Goal: Task Accomplishment & Management: Use online tool/utility

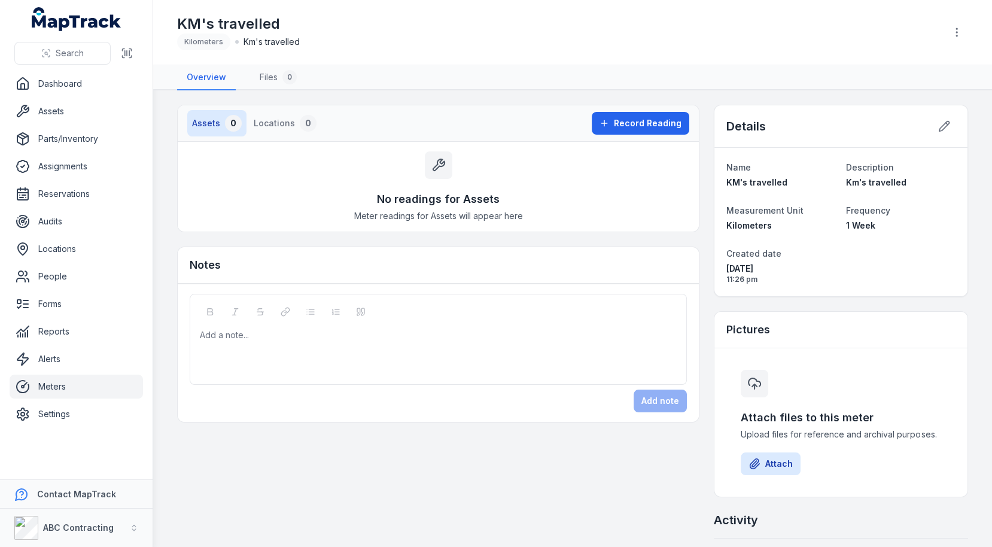
click at [437, 192] on h3 "No readings for Assets" at bounding box center [438, 199] width 123 height 17
click at [351, 191] on div "No readings for Assets Meter readings for Assets will appear here" at bounding box center [438, 187] width 521 height 90
click at [68, 406] on link "Settings" at bounding box center [76, 414] width 133 height 24
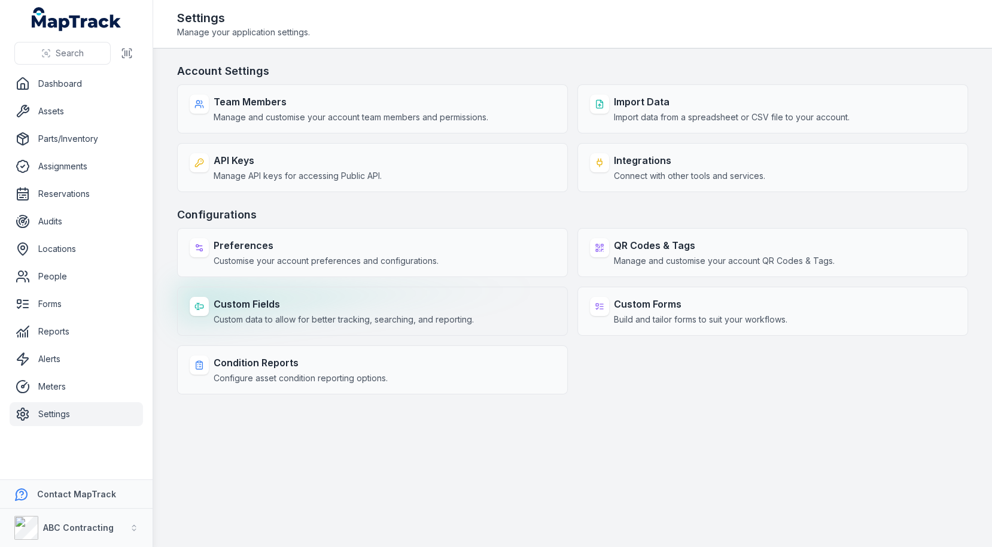
click at [268, 315] on span "Custom data to allow for better tracking, searching, and reporting." at bounding box center [344, 320] width 260 height 12
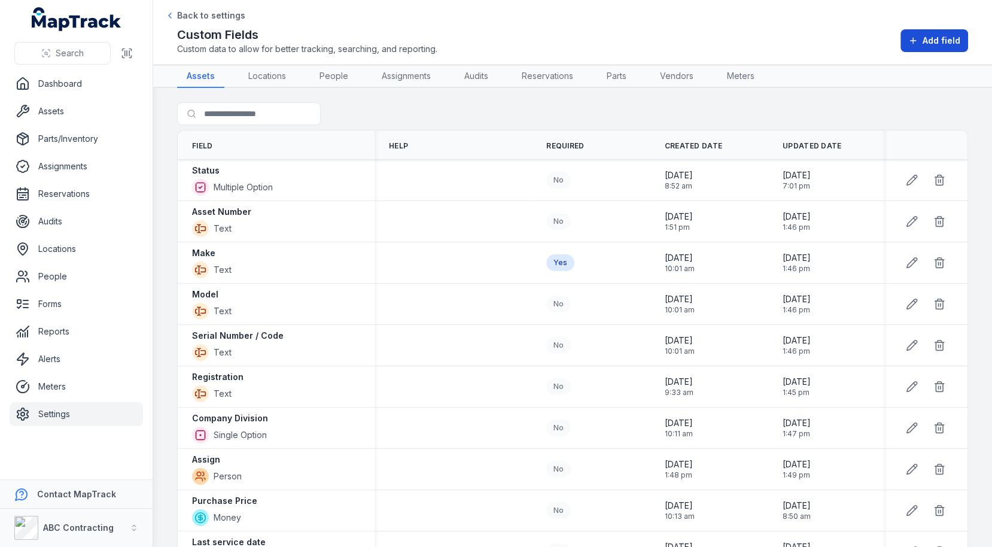
click at [924, 34] on button "Add field" at bounding box center [935, 40] width 68 height 23
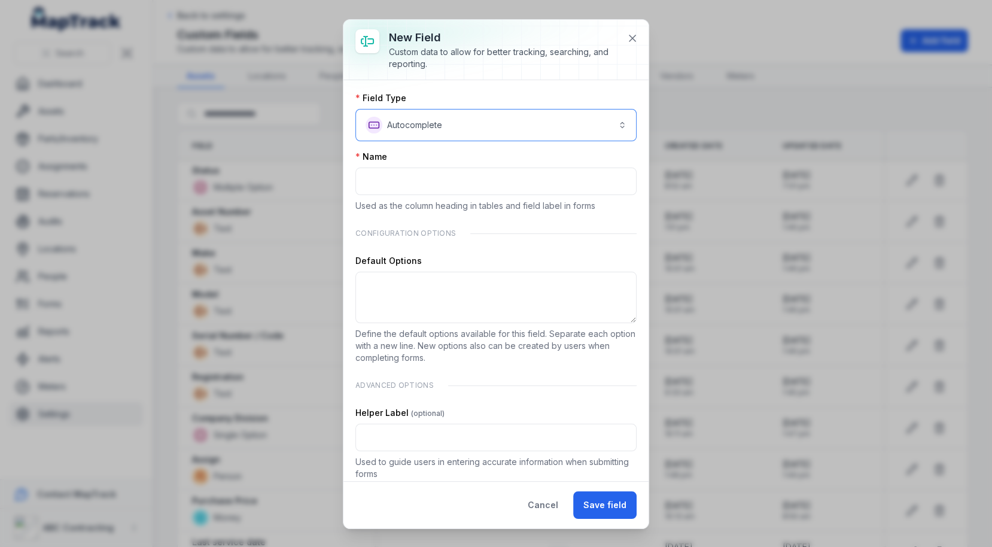
click at [479, 128] on button "**********" at bounding box center [496, 125] width 281 height 32
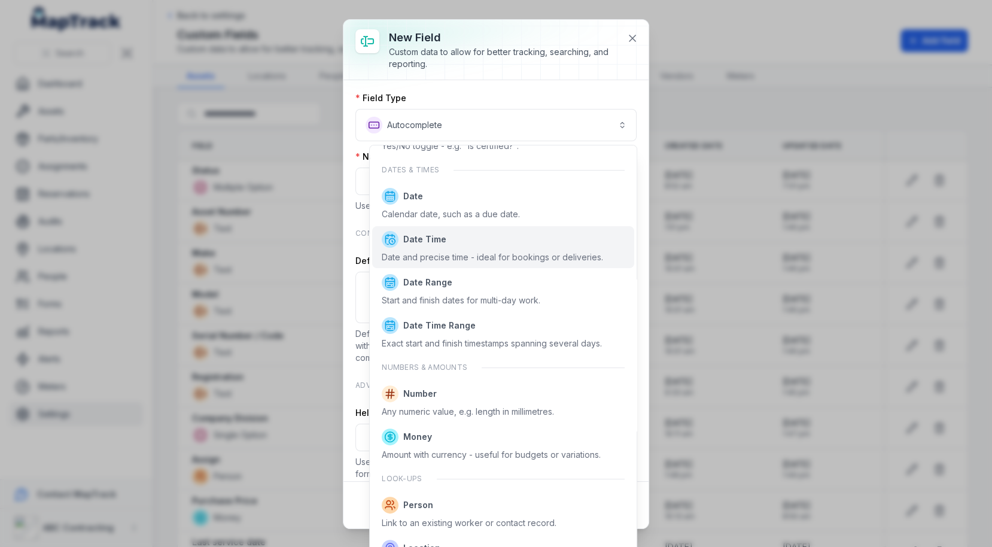
scroll to position [265, 0]
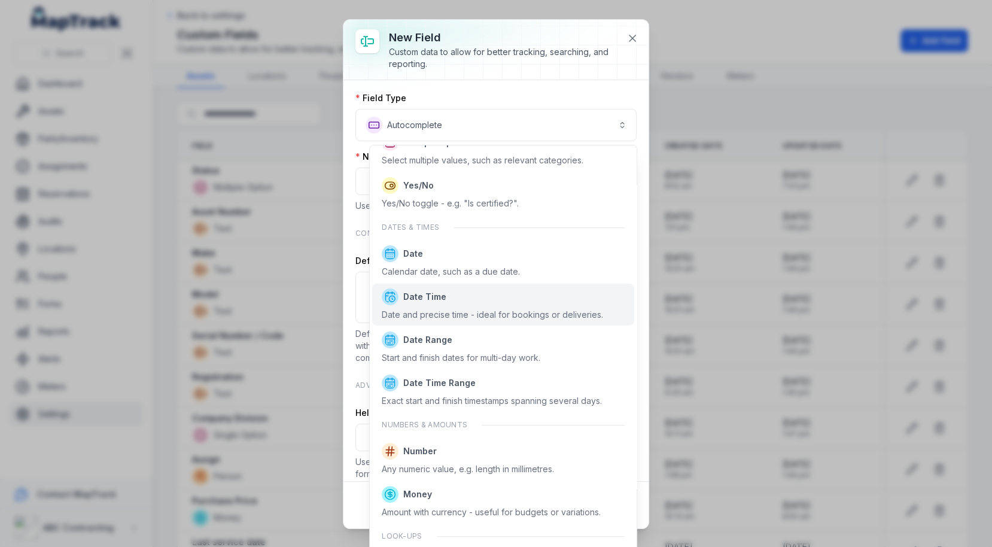
click at [293, 247] on div "**********" at bounding box center [496, 273] width 992 height 547
click at [230, 246] on div "**********" at bounding box center [496, 273] width 992 height 547
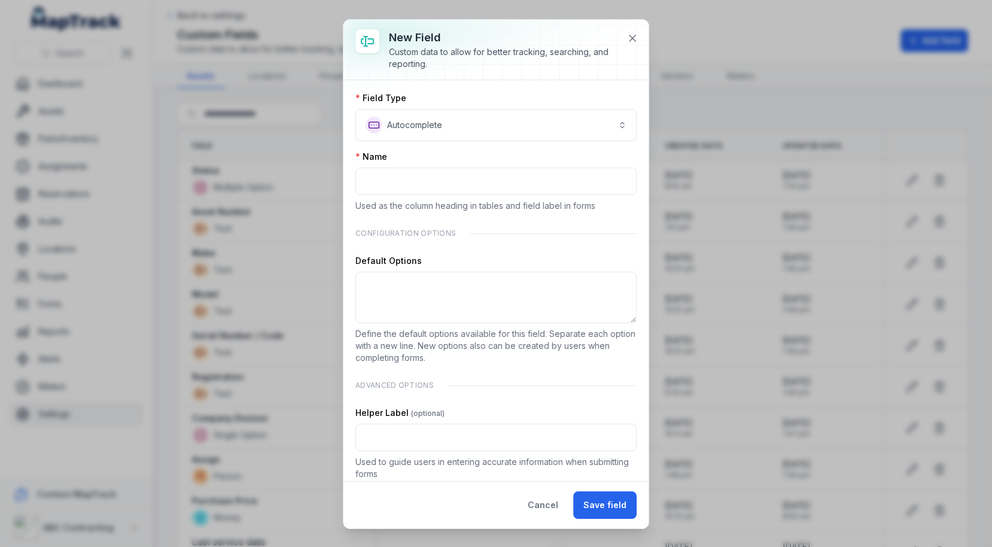
click at [647, 34] on div at bounding box center [496, 50] width 305 height 60
click at [640, 37] on button at bounding box center [632, 38] width 23 height 23
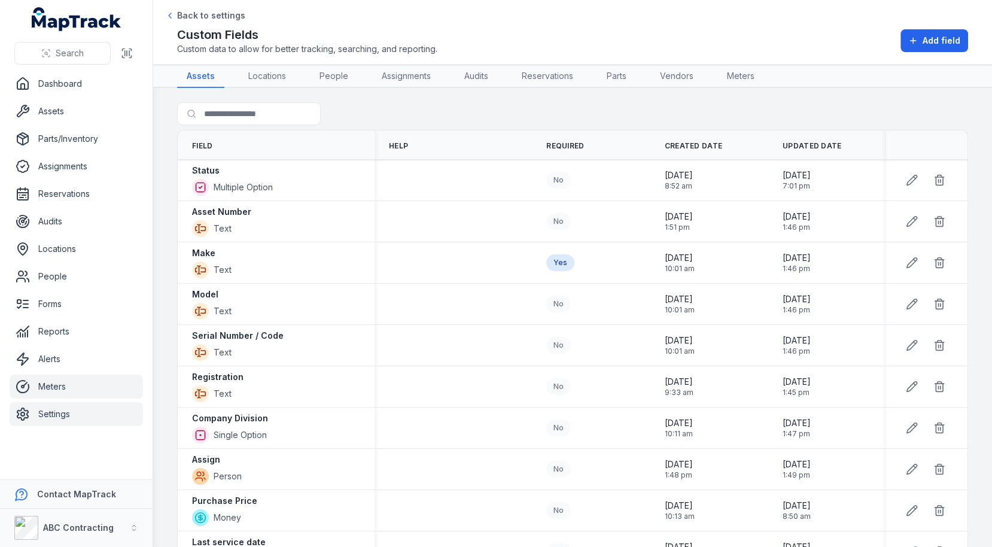
click at [55, 379] on link "Meters" at bounding box center [76, 387] width 133 height 24
click at [87, 382] on link "Meters" at bounding box center [76, 387] width 133 height 24
click at [339, 113] on div at bounding box center [273, 113] width 192 height 23
click at [69, 113] on link "Assets" at bounding box center [76, 111] width 133 height 24
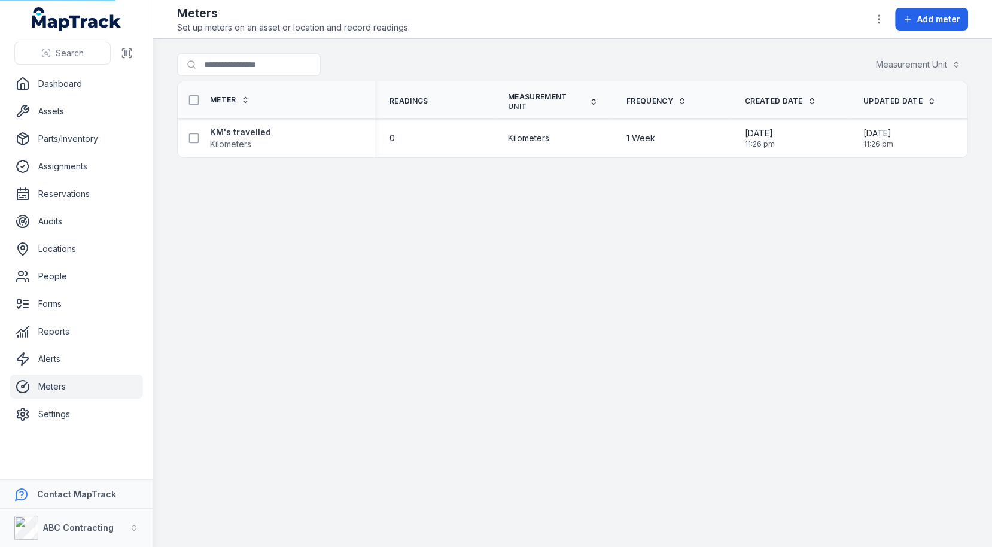
click at [67, 114] on link "Assets" at bounding box center [76, 111] width 133 height 24
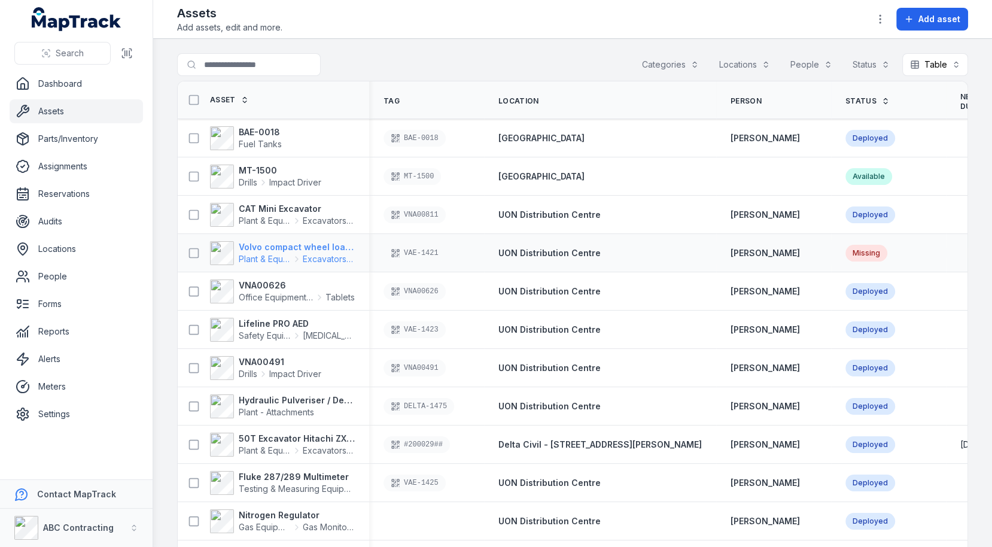
click at [273, 250] on strong "Volvo compact wheel loader" at bounding box center [297, 247] width 116 height 12
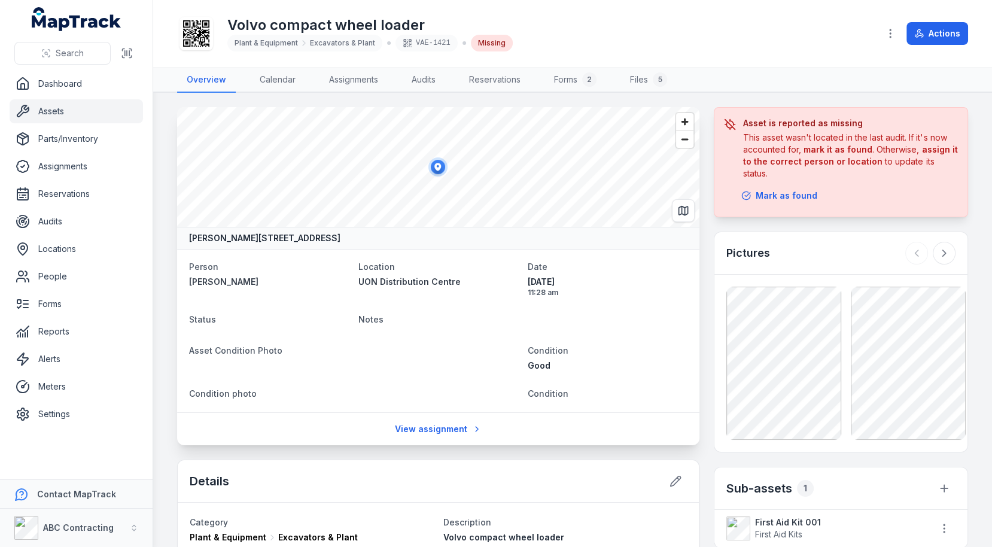
click at [718, 186] on div "Asset is reported as missing This asset wasn't located in the last audit. If it…" at bounding box center [841, 162] width 254 height 110
click at [770, 133] on div "This asset wasn't located in the last audit. If it's now accounted for, mark it…" at bounding box center [850, 156] width 215 height 48
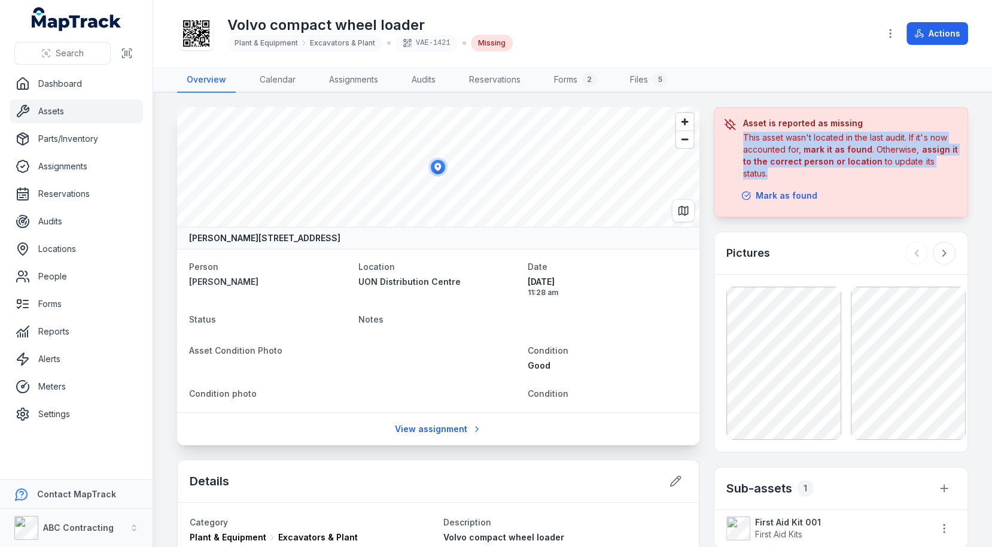
click at [770, 133] on div "This asset wasn't located in the last audit. If it's now accounted for, mark it…" at bounding box center [850, 156] width 215 height 48
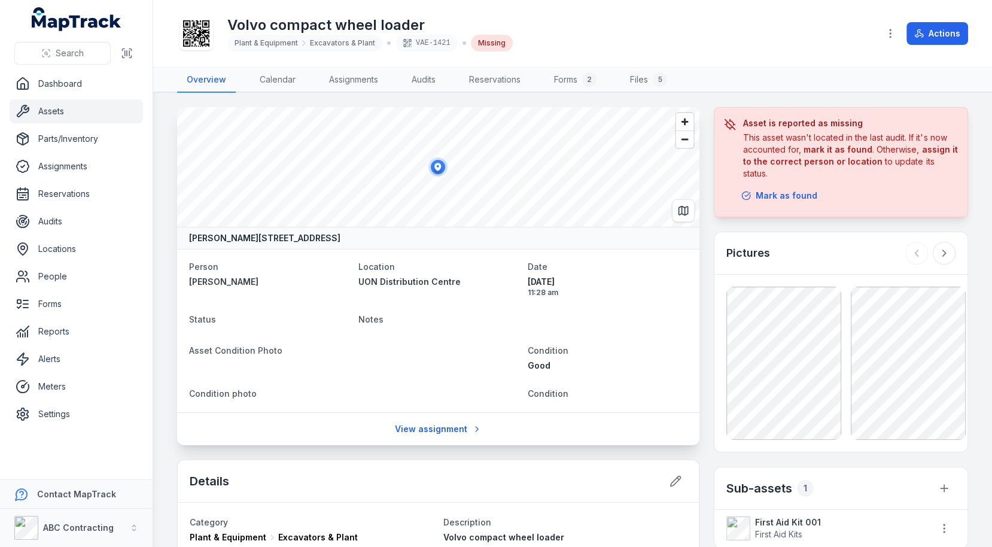
click at [557, 74] on link "Forms 2" at bounding box center [576, 80] width 62 height 25
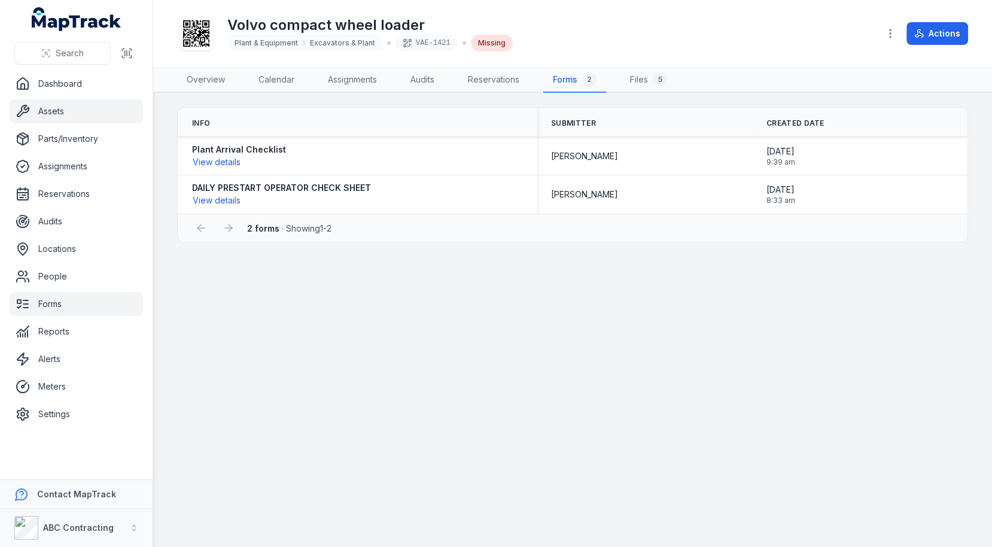
click at [99, 297] on link "Forms" at bounding box center [76, 304] width 133 height 24
click at [426, 315] on main "Info Submitter Created Date Plant Arrival Checklist View details [PERSON_NAME] …" at bounding box center [572, 320] width 839 height 454
click at [208, 69] on link "Overview" at bounding box center [205, 80] width 57 height 25
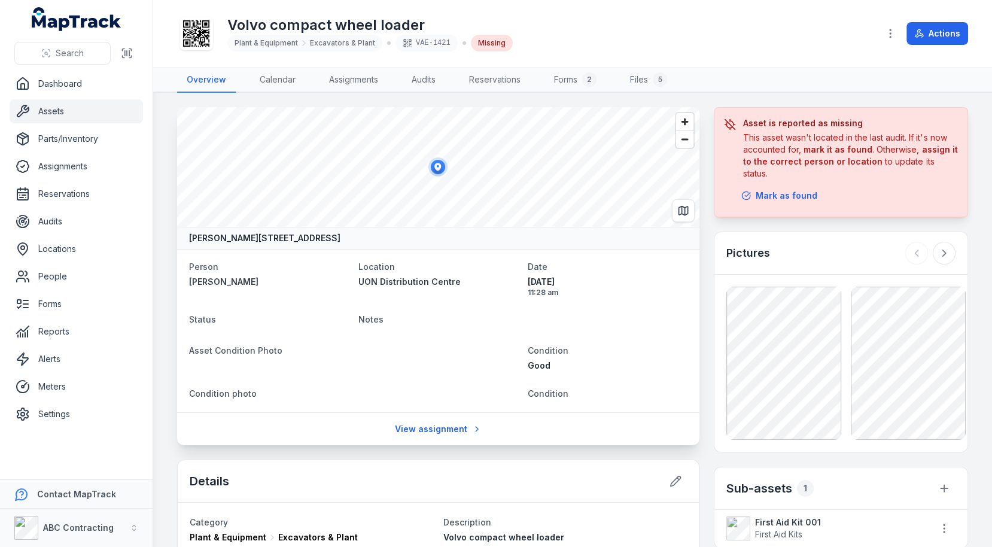
click at [564, 88] on link "Forms 2" at bounding box center [576, 80] width 62 height 25
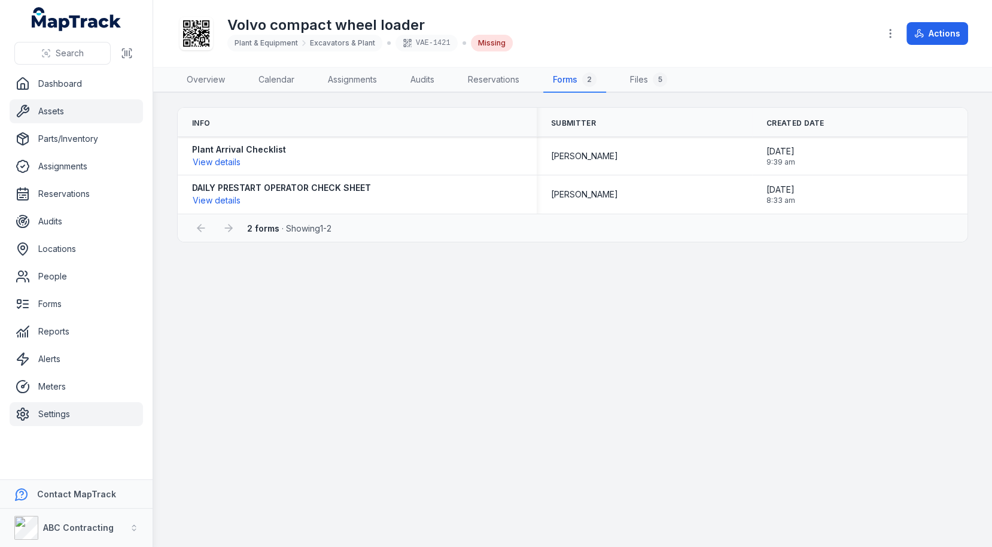
click at [60, 402] on link "Settings" at bounding box center [76, 414] width 133 height 24
click at [66, 383] on link "Meters" at bounding box center [76, 387] width 133 height 24
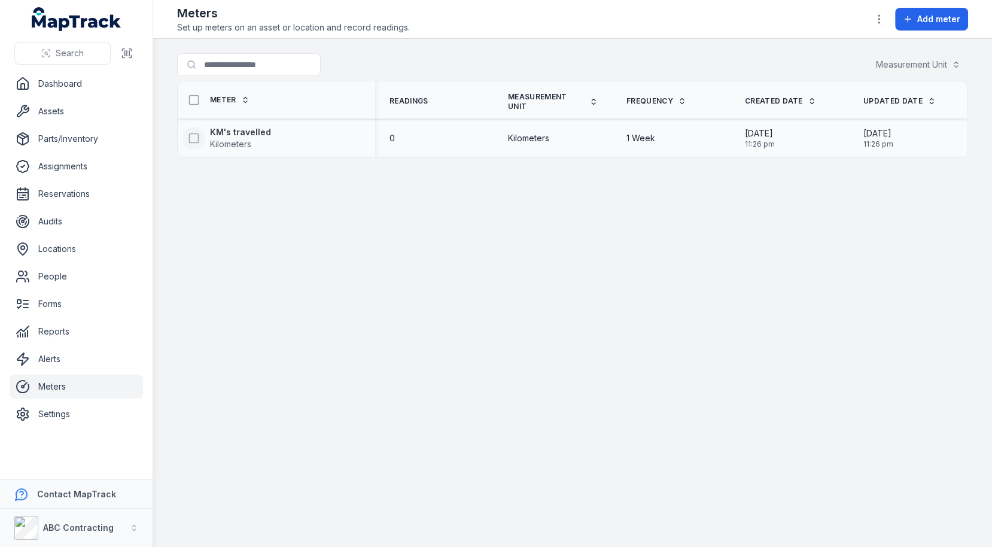
click at [191, 135] on icon at bounding box center [194, 138] width 12 height 12
click at [617, 523] on button "button" at bounding box center [616, 518] width 40 height 23
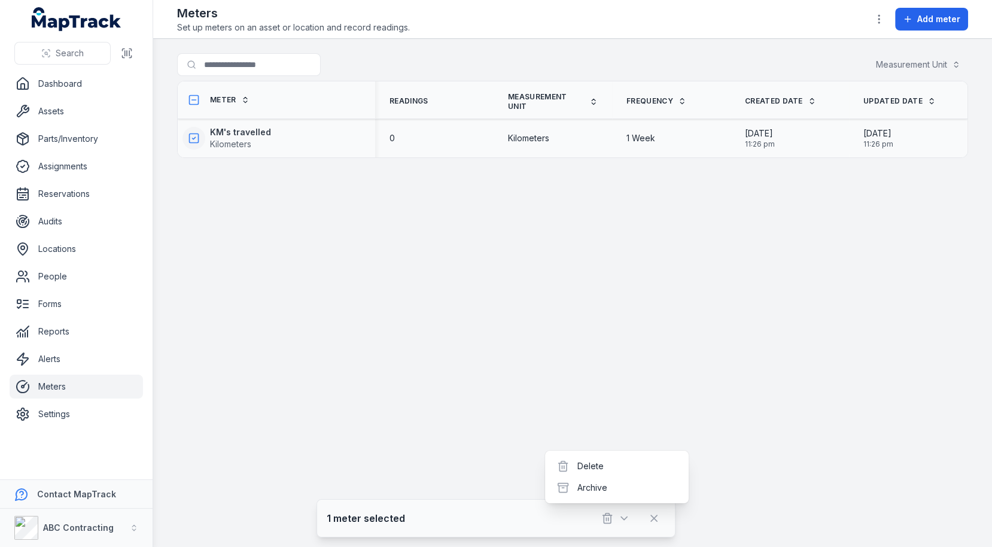
click at [572, 300] on main "Search for meters Measurement Unit Meter Readings Measurement Unit Frequency Cr…" at bounding box center [572, 293] width 839 height 508
click at [253, 126] on strong "KM's travelled" at bounding box center [240, 132] width 61 height 12
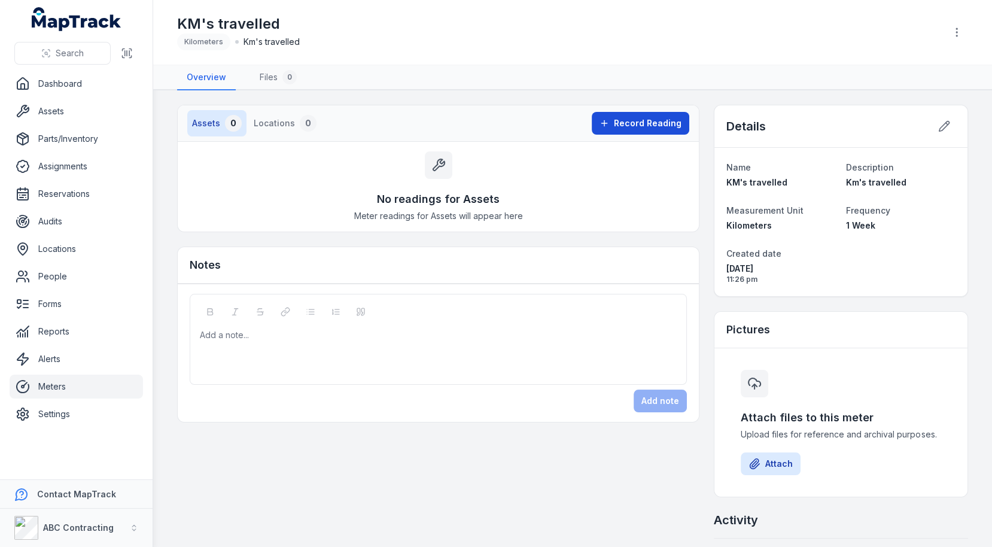
click at [656, 124] on span "Record Reading" at bounding box center [648, 123] width 68 height 12
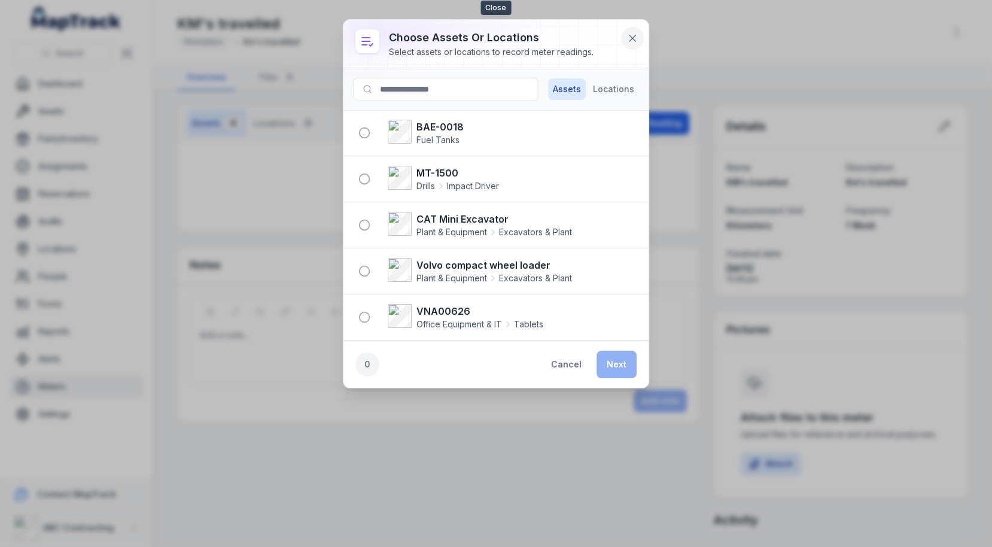
click at [626, 45] on button at bounding box center [632, 38] width 23 height 23
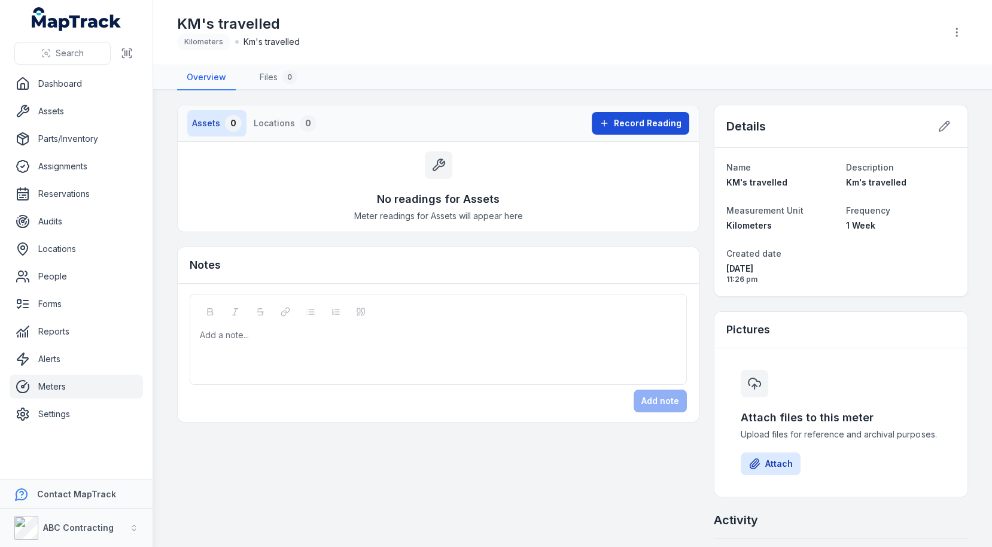
click at [605, 121] on icon at bounding box center [605, 124] width 10 height 10
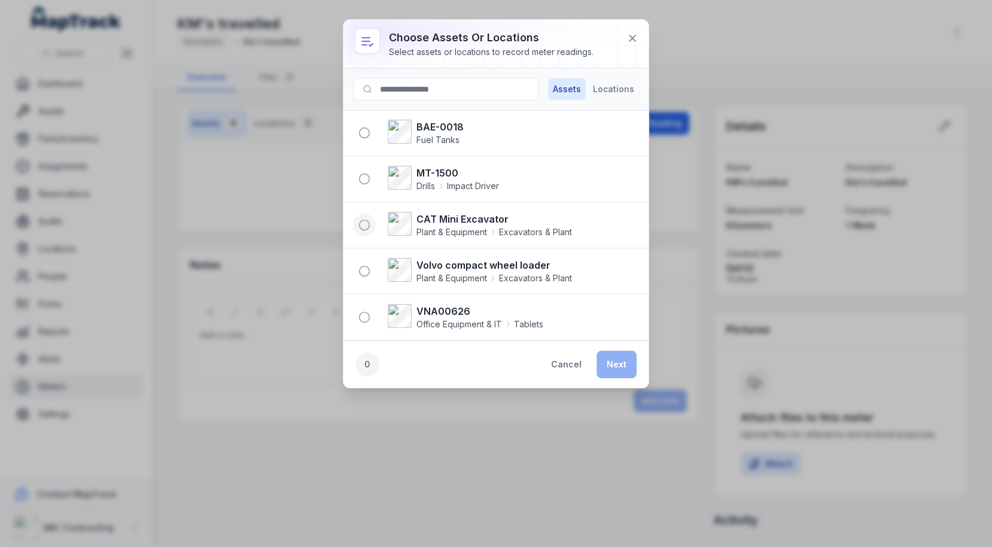
click at [360, 226] on circle "button" at bounding box center [365, 225] width 10 height 10
click at [611, 360] on button "Next" at bounding box center [617, 365] width 40 height 28
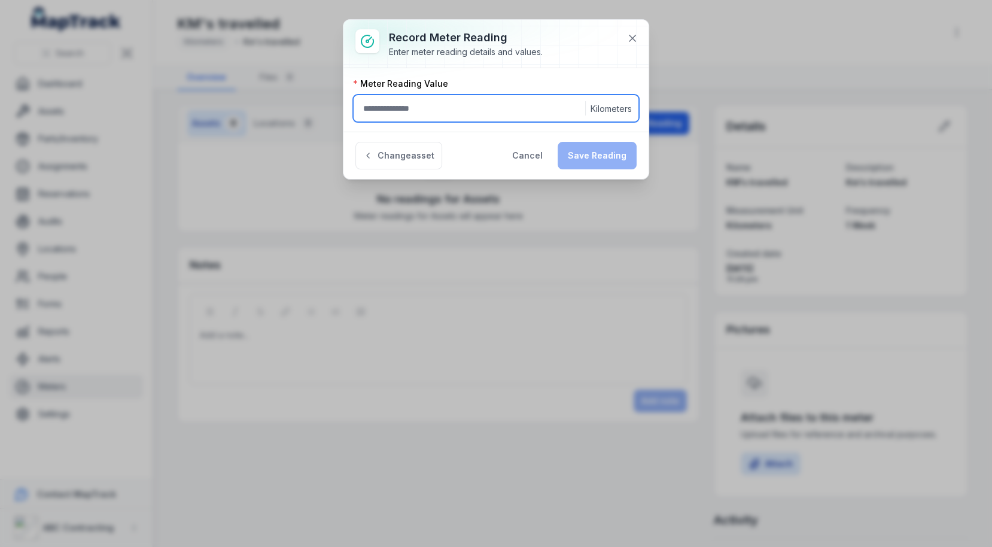
click at [480, 96] on input ":r7r:-form-item-label" at bounding box center [496, 109] width 286 height 28
type input "*"
type input "*****"
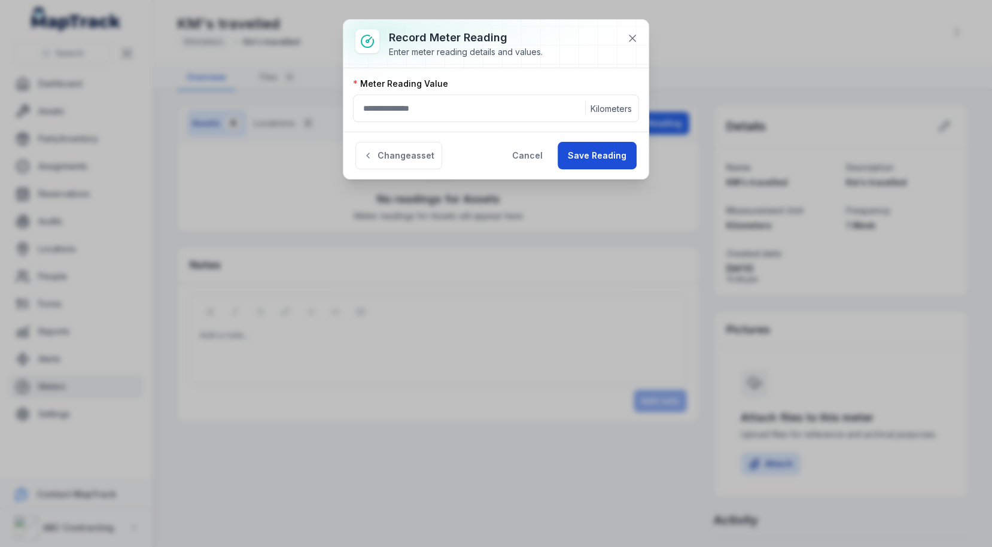
click at [616, 156] on button "Save Reading" at bounding box center [597, 156] width 79 height 28
